Goal: Information Seeking & Learning: Learn about a topic

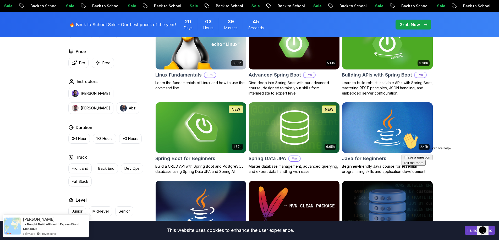
click at [401, 133] on icon "Chat attention grabber" at bounding box center [401, 133] width 0 height 0
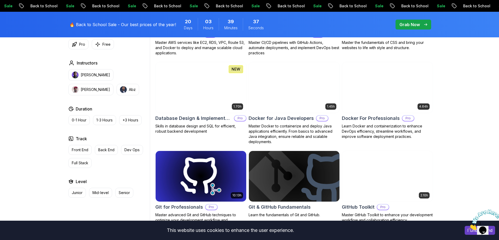
scroll to position [471, 0]
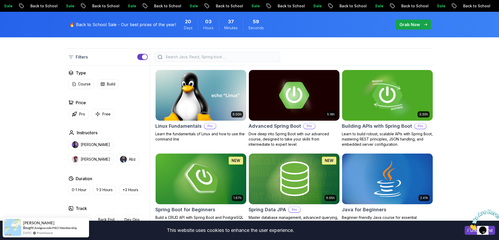
scroll to position [131, 0]
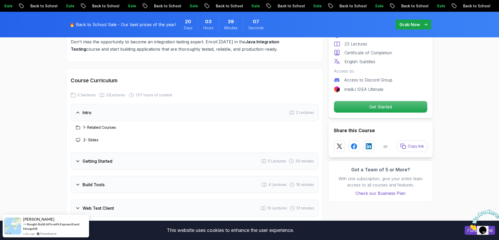
scroll to position [864, 0]
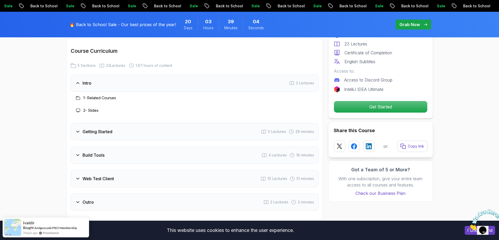
click at [79, 135] on icon at bounding box center [77, 131] width 5 height 5
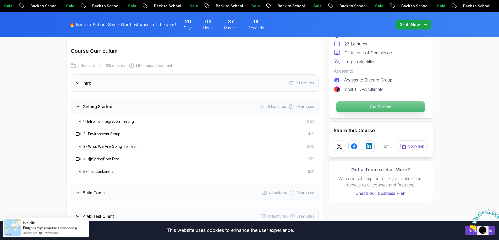
click at [381, 107] on p "Get Started" at bounding box center [380, 107] width 88 height 11
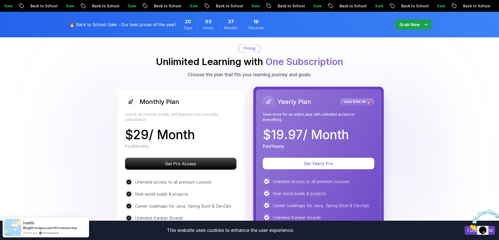
scroll to position [1161, 0]
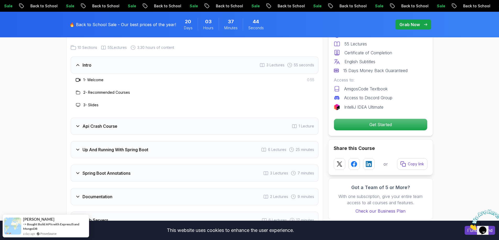
scroll to position [864, 0]
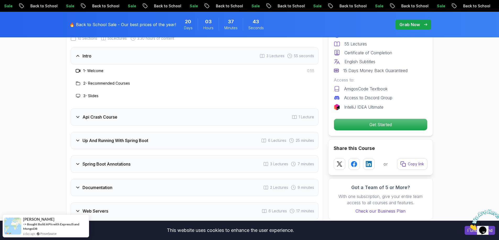
click at [77, 138] on icon at bounding box center [77, 140] width 5 height 5
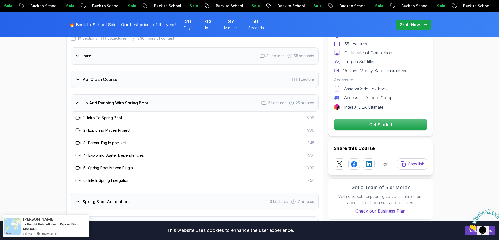
scroll to position [942, 0]
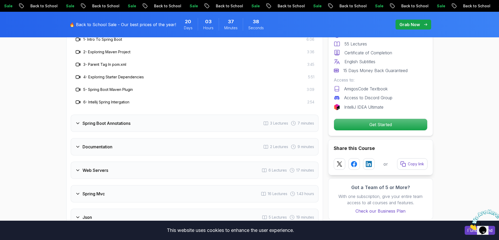
click at [76, 168] on icon at bounding box center [77, 170] width 5 height 5
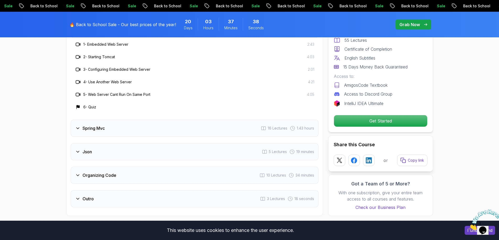
scroll to position [1021, 0]
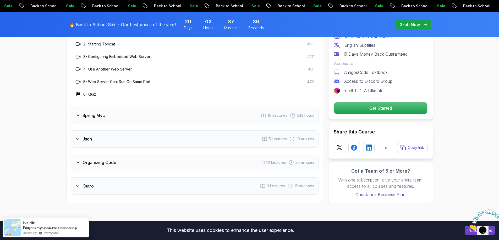
click at [75, 137] on icon at bounding box center [77, 139] width 5 height 5
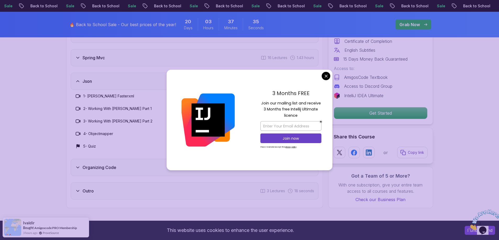
scroll to position [994, 0]
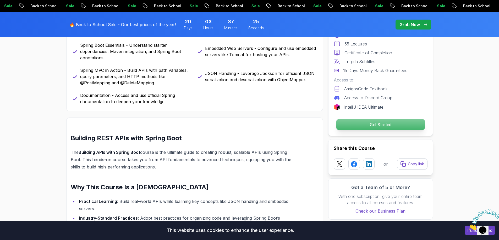
click at [389, 122] on p "Get Started" at bounding box center [380, 124] width 88 height 11
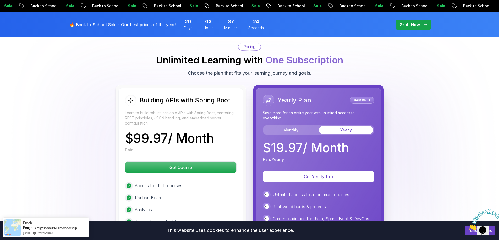
scroll to position [1237, 0]
